Goal: Obtain resource: Obtain resource

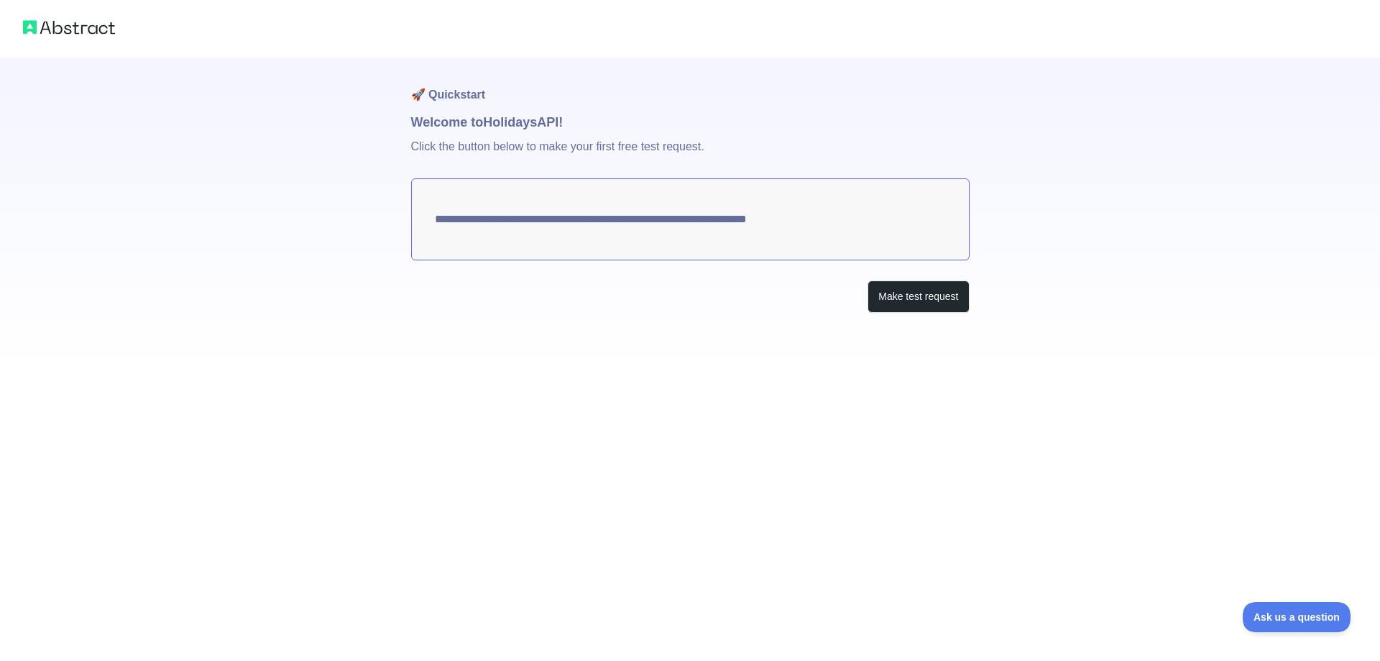
click at [707, 224] on textarea "**********" at bounding box center [690, 219] width 559 height 82
click at [917, 301] on button "Make test request" at bounding box center [918, 296] width 101 height 32
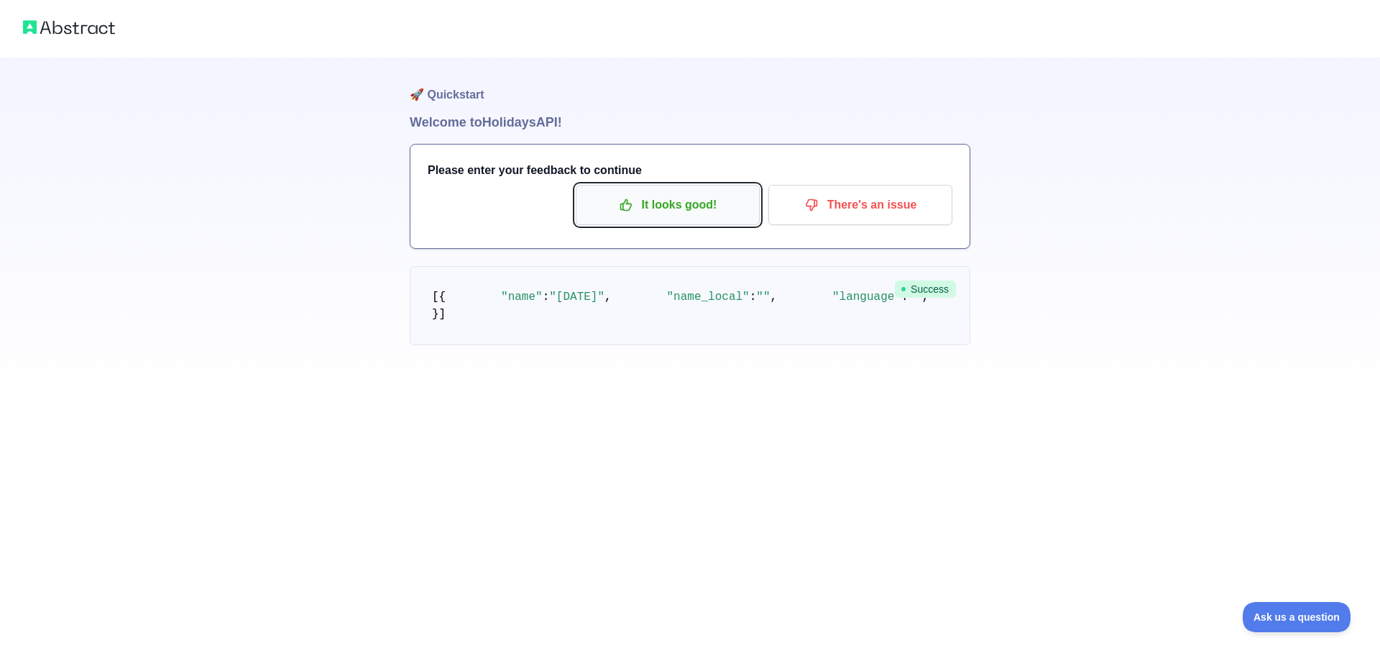
click at [649, 203] on p "It looks good!" at bounding box center [668, 205] width 162 height 24
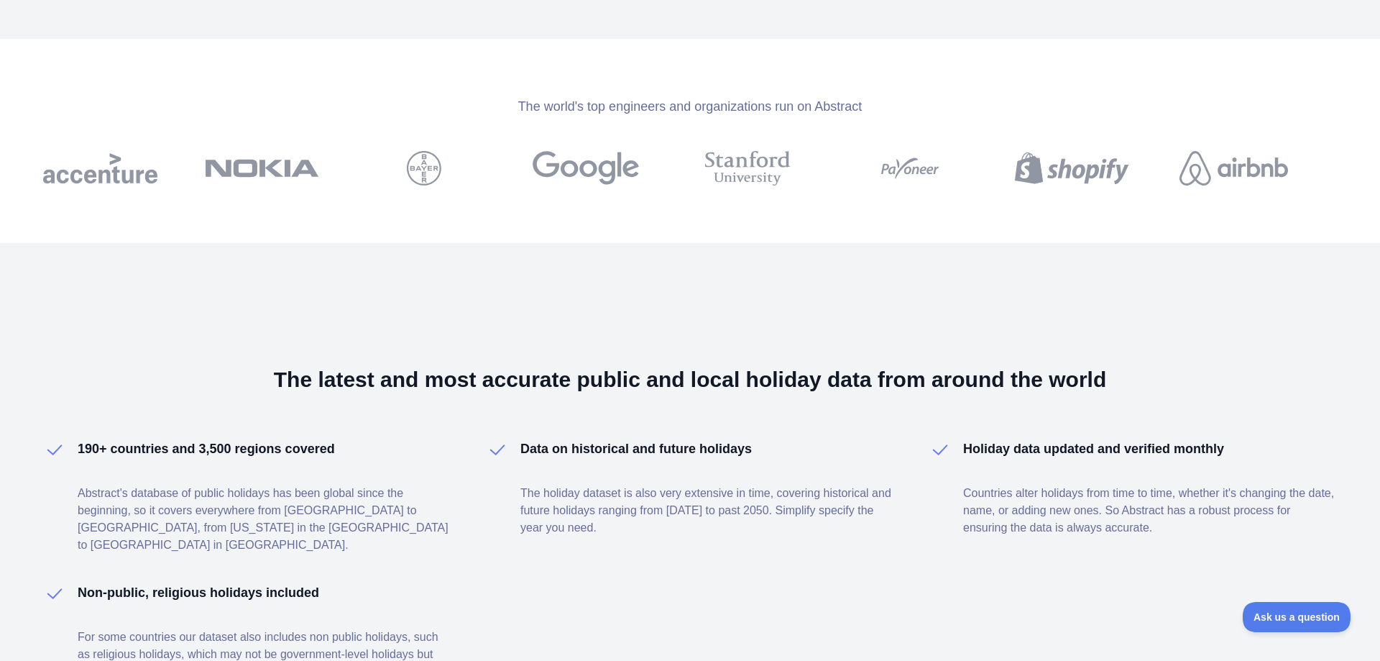
scroll to position [419, 0]
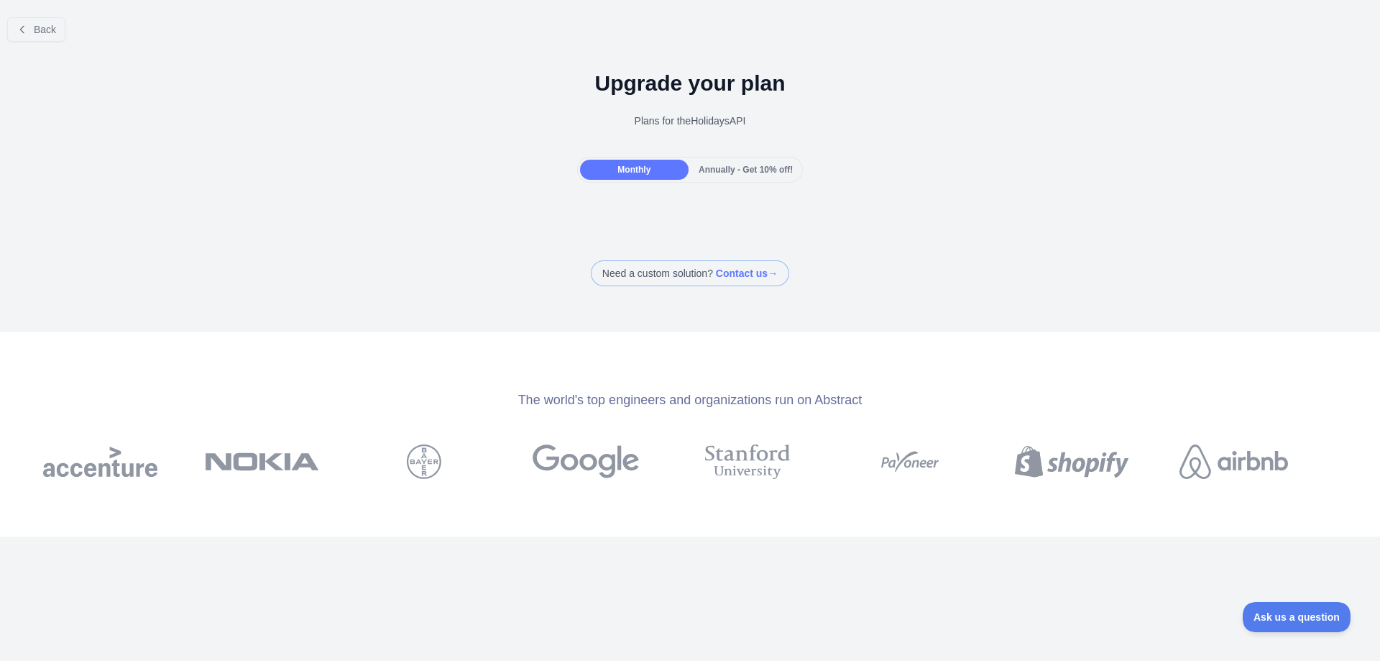
drag, startPoint x: 758, startPoint y: 121, endPoint x: 551, endPoint y: 98, distance: 207.5
click at [556, 101] on div "Upgrade your plan Plans for the Holidays API" at bounding box center [690, 105] width 1380 height 104
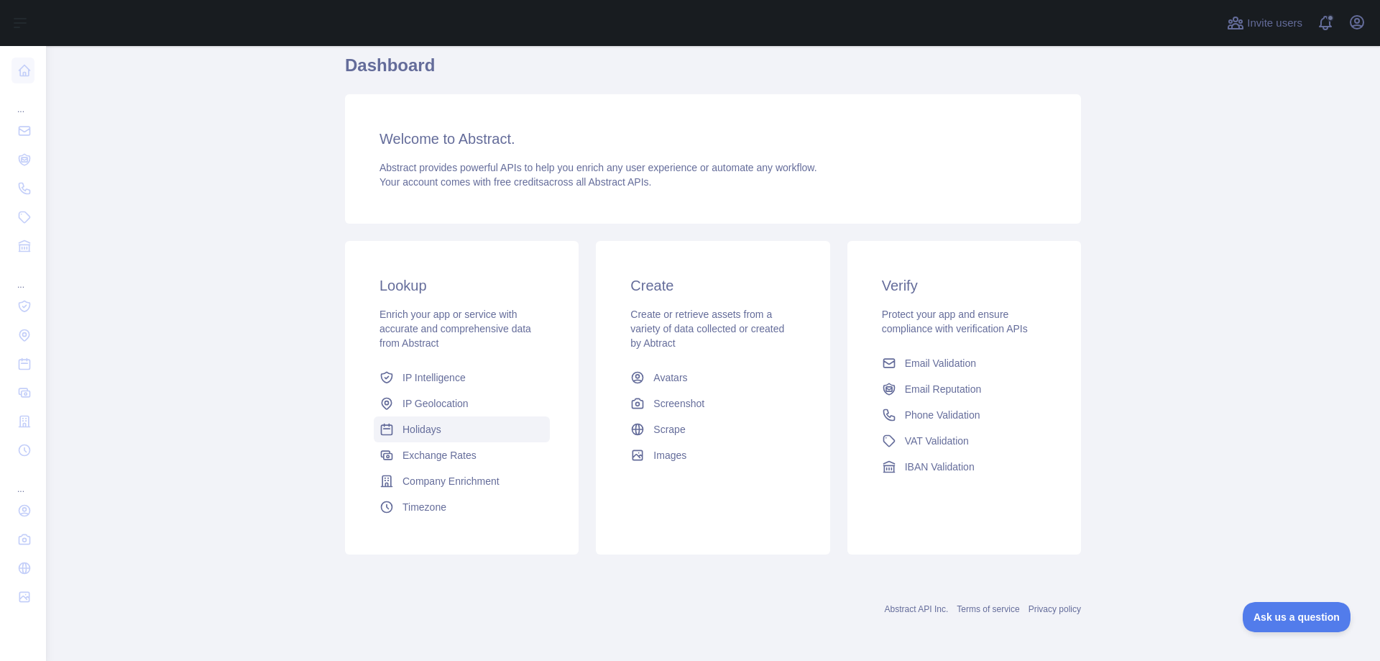
click at [476, 427] on link "Holidays" at bounding box center [462, 429] width 176 height 26
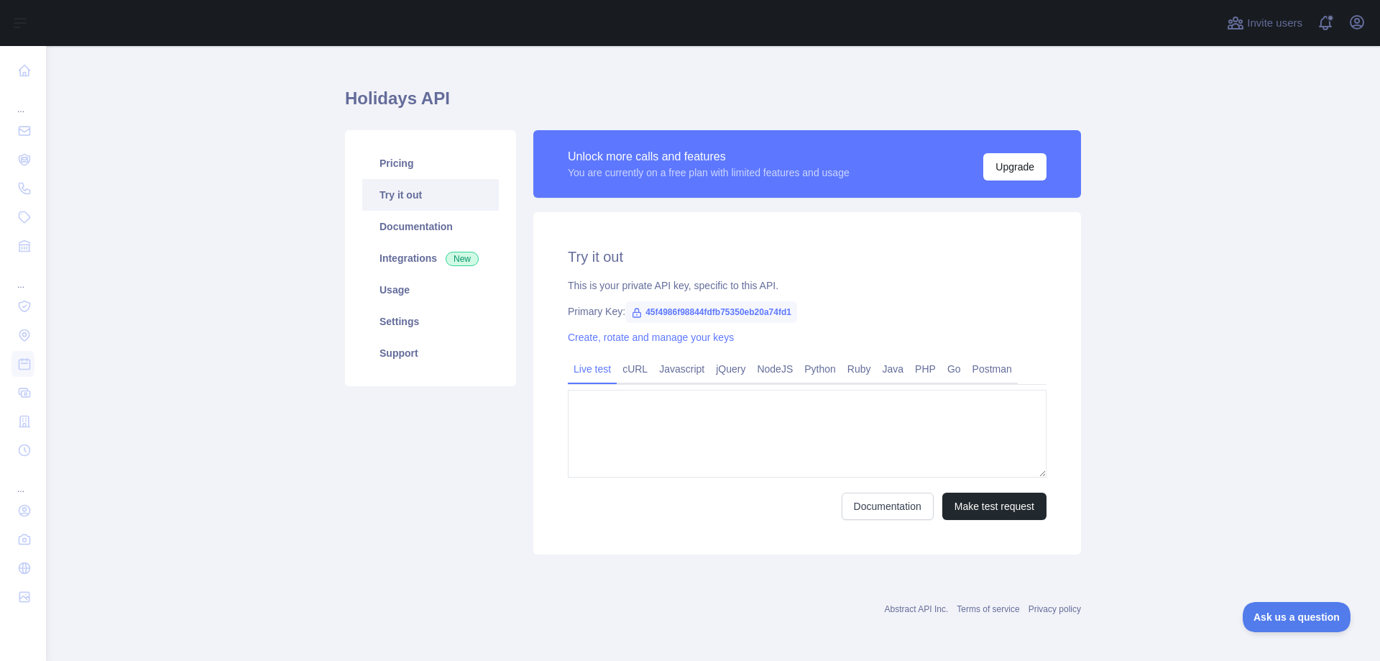
type textarea "**********"
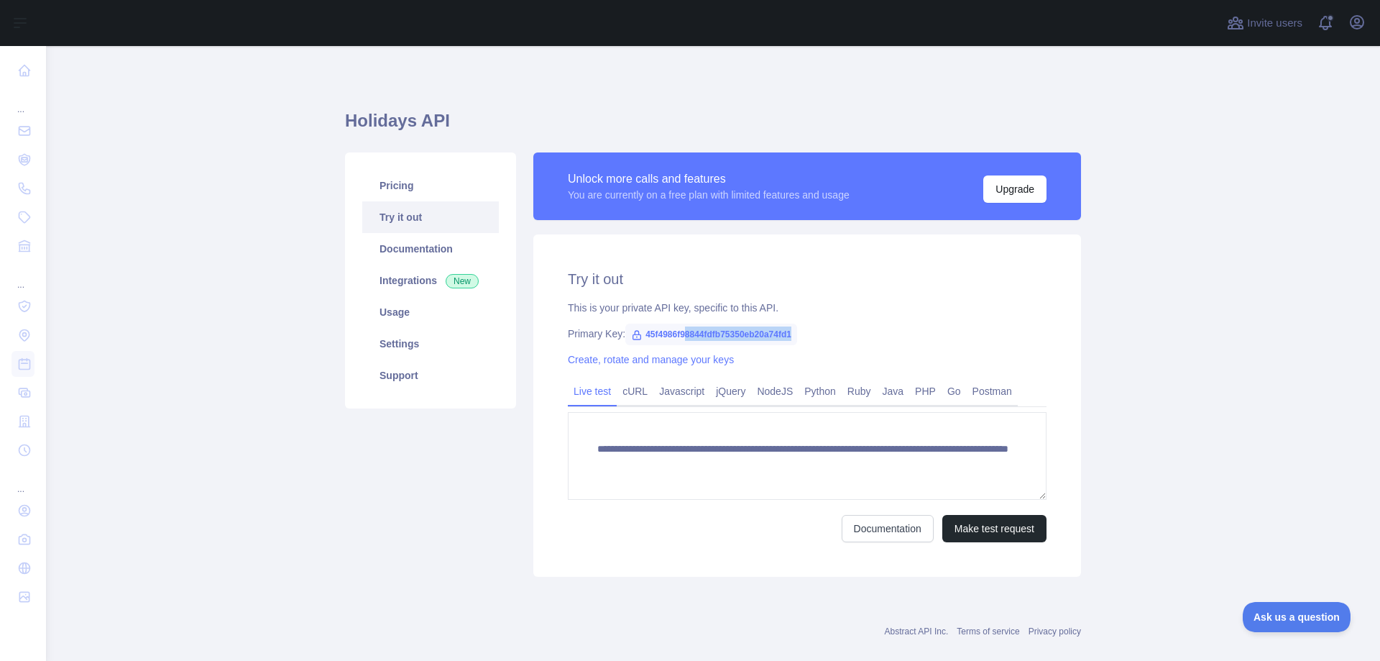
drag, startPoint x: 789, startPoint y: 332, endPoint x: 680, endPoint y: 334, distance: 109.3
click at [680, 334] on span "45f4986f98844fdfb75350eb20a74fd1" at bounding box center [711, 335] width 172 height 22
click at [990, 393] on link "Postman" at bounding box center [992, 391] width 51 height 23
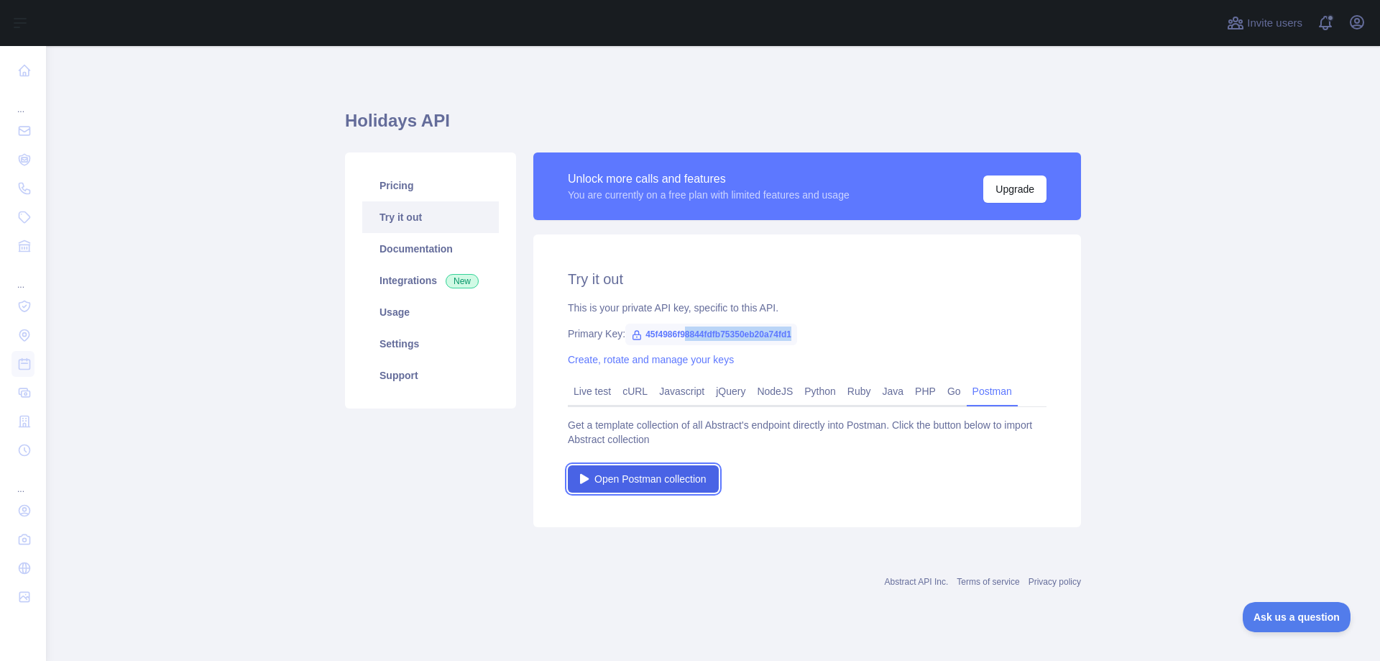
click at [681, 478] on span "Open Postman collection" at bounding box center [651, 479] width 112 height 14
click at [382, 250] on link "Documentation" at bounding box center [430, 249] width 137 height 32
click at [694, 339] on span "45f4986f98844fdfb75350eb20a74fd1" at bounding box center [711, 335] width 172 height 22
drag, startPoint x: 648, startPoint y: 330, endPoint x: 797, endPoint y: 341, distance: 149.3
click at [797, 341] on span "45f4986f98844fdfb75350eb20a74fd1" at bounding box center [711, 335] width 172 height 22
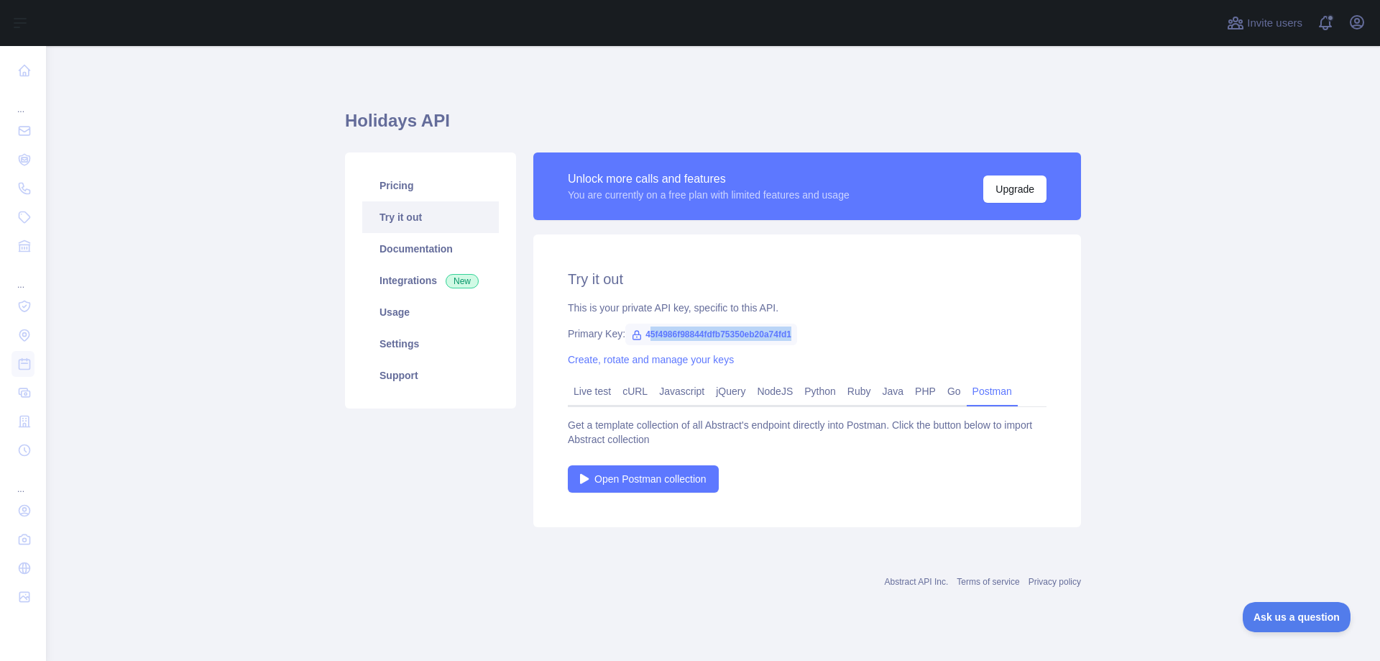
click at [800, 340] on div "Primary Key: 45f4986f98844fdfb75350eb20a74fd1" at bounding box center [807, 333] width 479 height 14
drag, startPoint x: 796, startPoint y: 338, endPoint x: 643, endPoint y: 331, distance: 152.6
click at [643, 331] on span "45f4986f98844fdfb75350eb20a74fd1" at bounding box center [711, 335] width 172 height 22
click at [1365, 25] on icon "button" at bounding box center [1357, 22] width 17 height 17
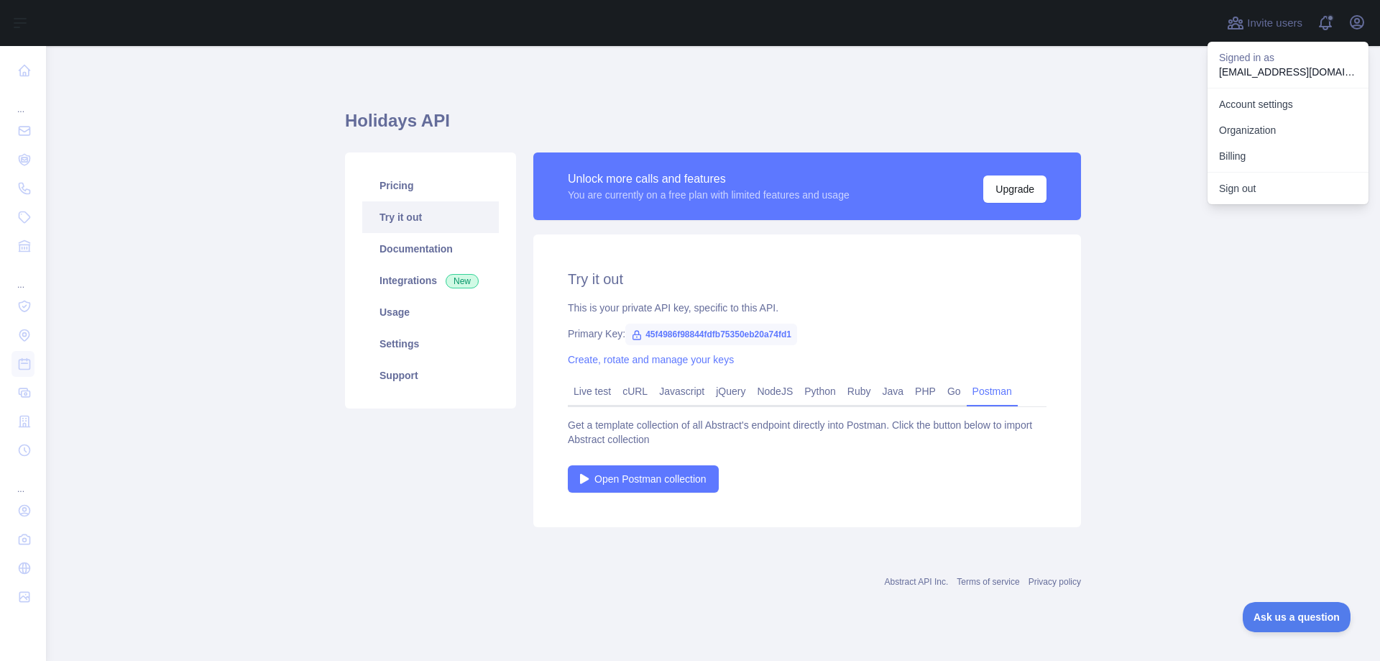
click at [999, 121] on h1 "Holidays API" at bounding box center [713, 126] width 736 height 35
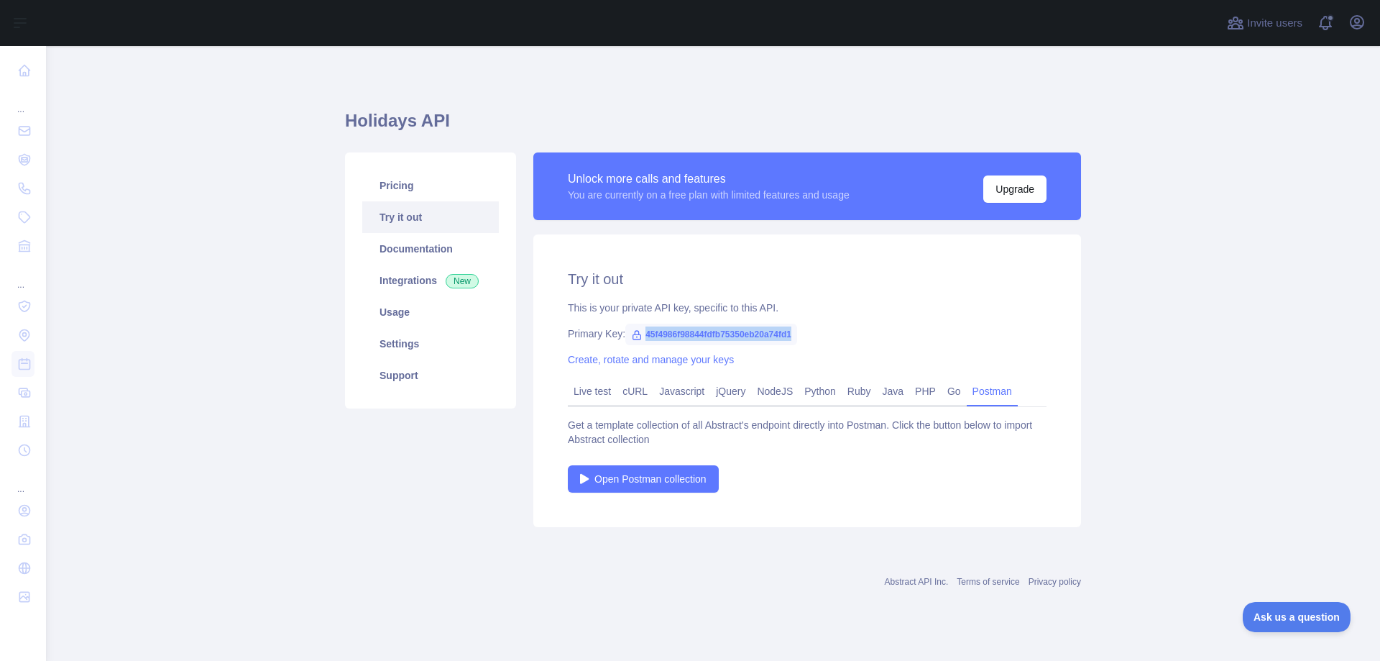
drag, startPoint x: 808, startPoint y: 334, endPoint x: 635, endPoint y: 342, distance: 173.5
click at [635, 341] on div "Primary Key: 45f4986f98844fdfb75350eb20a74fd1" at bounding box center [807, 333] width 479 height 14
copy span "45f4986f98844fdfb75350eb20a74fd1"
